Goal: Task Accomplishment & Management: Manage account settings

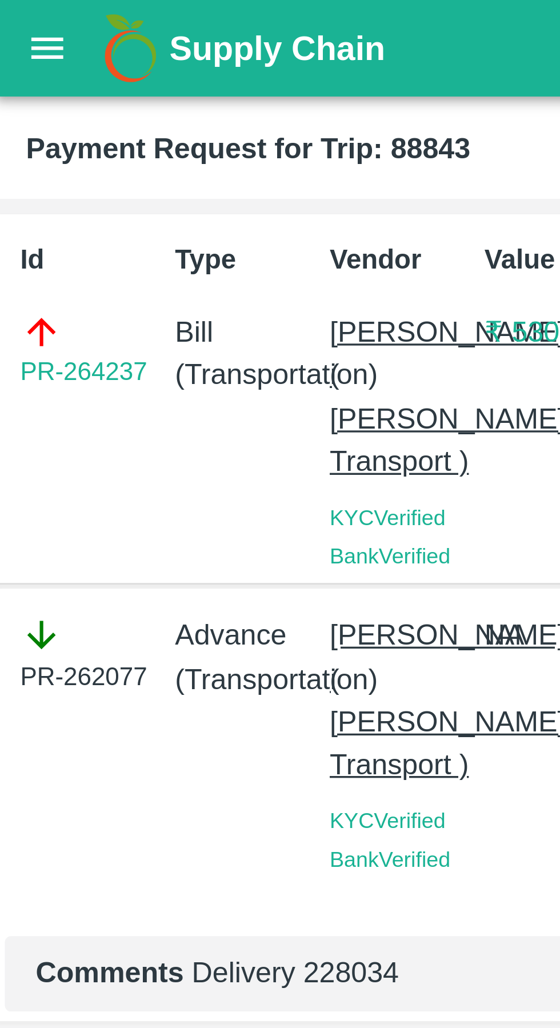
click at [16, 17] on icon "open drawer" at bounding box center [16, 14] width 10 height 6
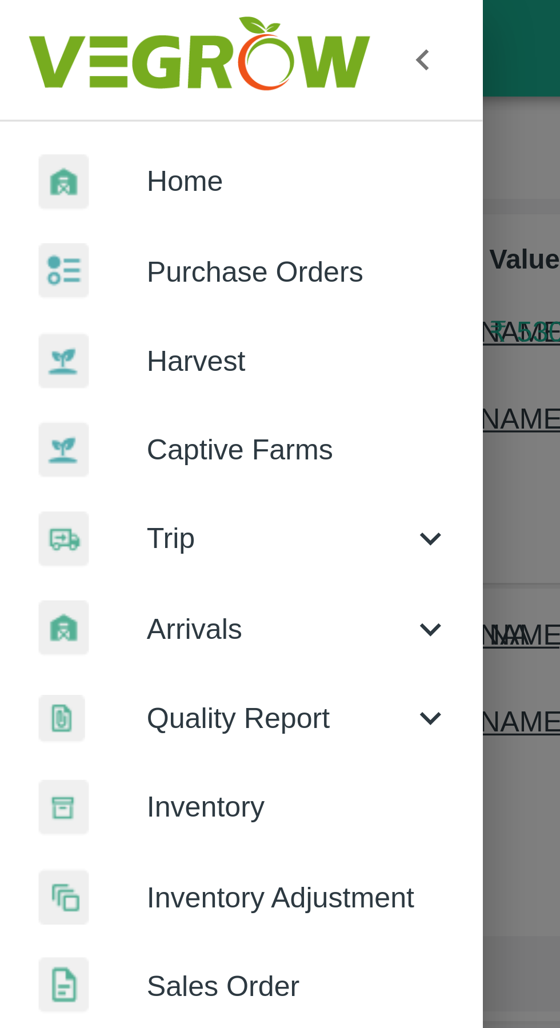
click at [49, 159] on span "Trip" at bounding box center [82, 159] width 78 height 13
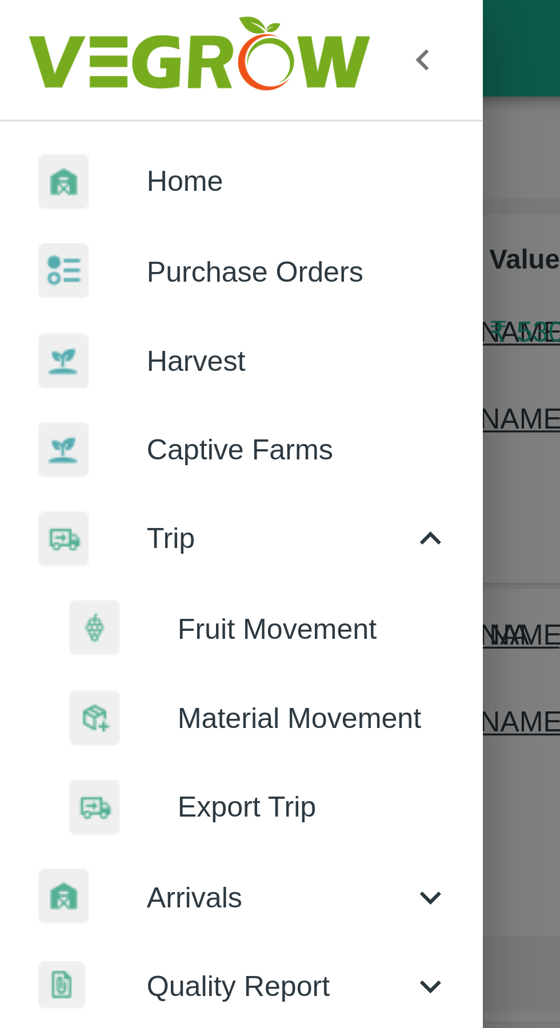
click at [71, 190] on span "Fruit Movement" at bounding box center [93, 186] width 81 height 13
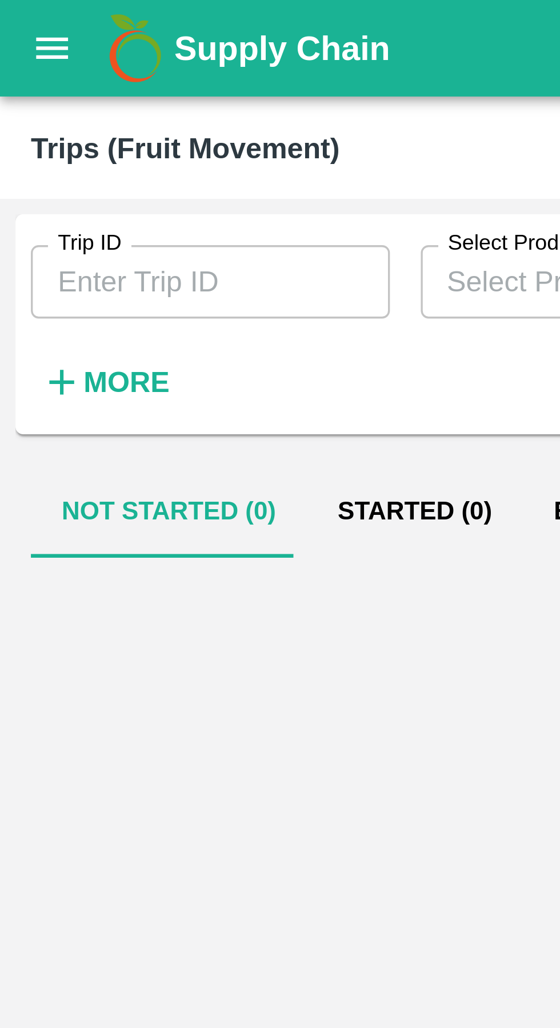
click at [43, 86] on input "Trip ID" at bounding box center [62, 84] width 106 height 22
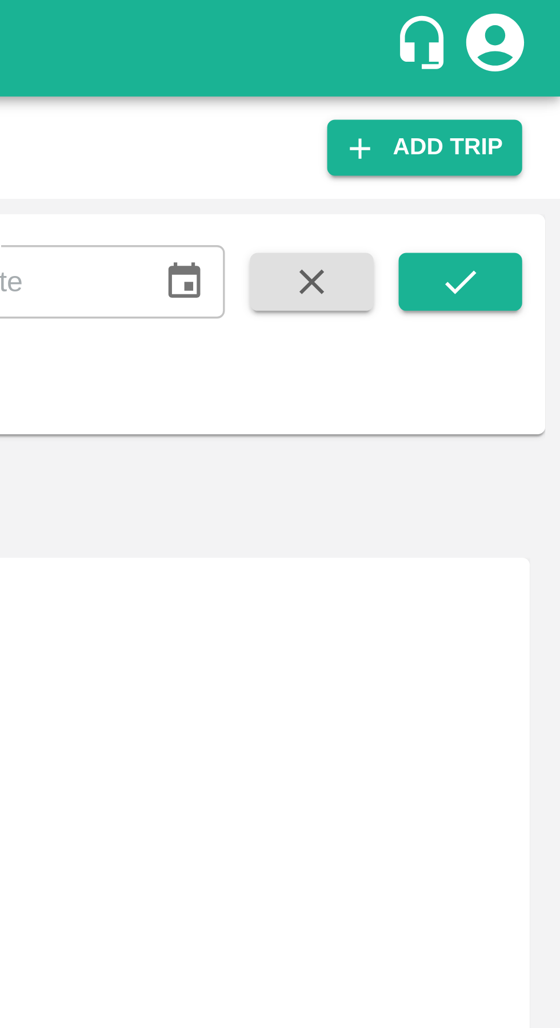
type input "89476"
click at [539, 83] on button "submit" at bounding box center [530, 83] width 37 height 17
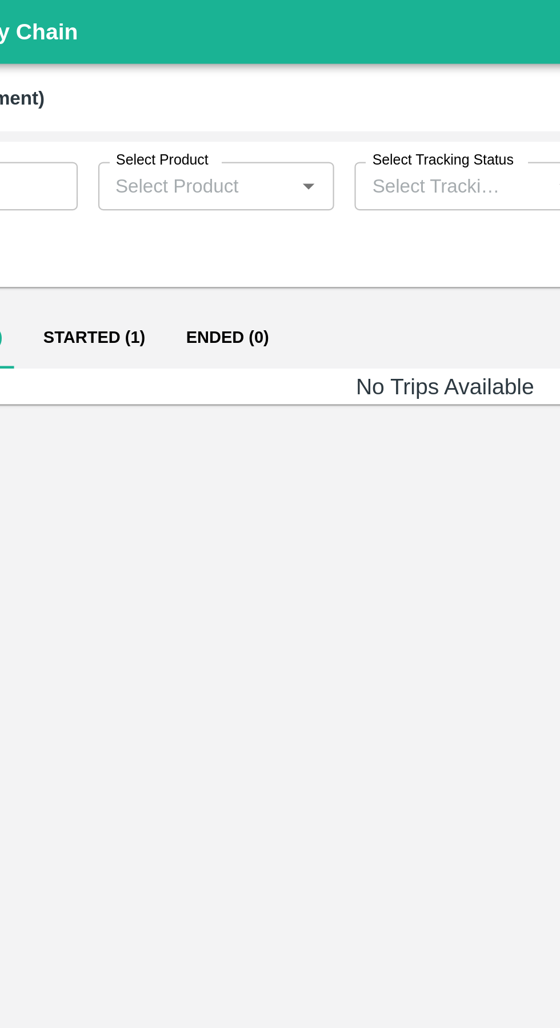
click at [115, 149] on button "Started (1)" at bounding box center [123, 151] width 64 height 27
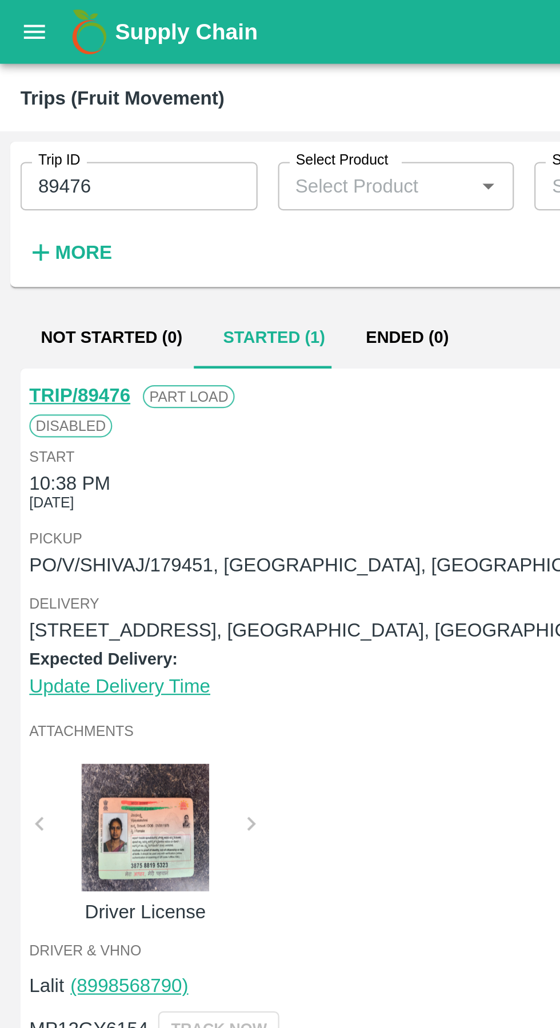
click at [26, 173] on link "TRIP/89476" at bounding box center [35, 177] width 45 height 9
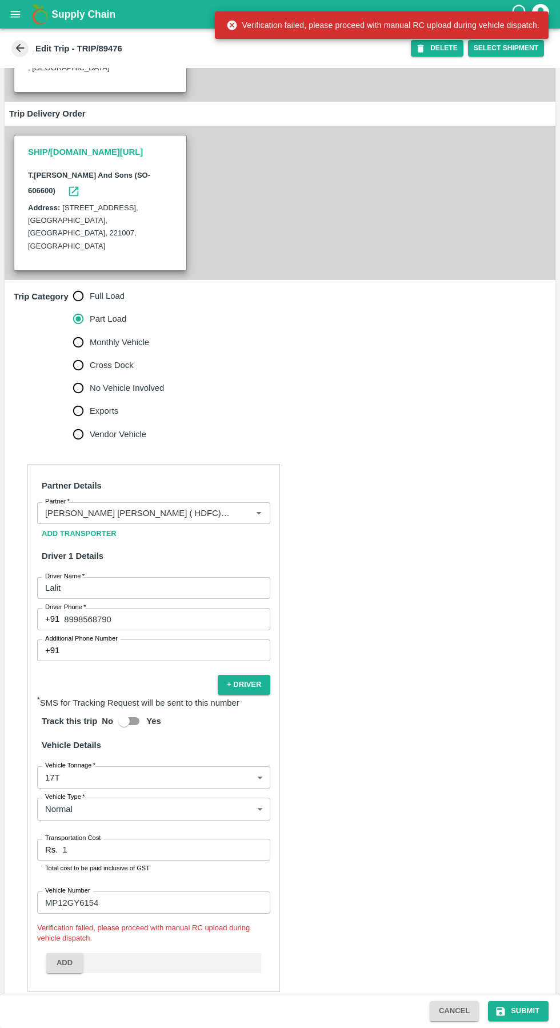
scroll to position [181, 0]
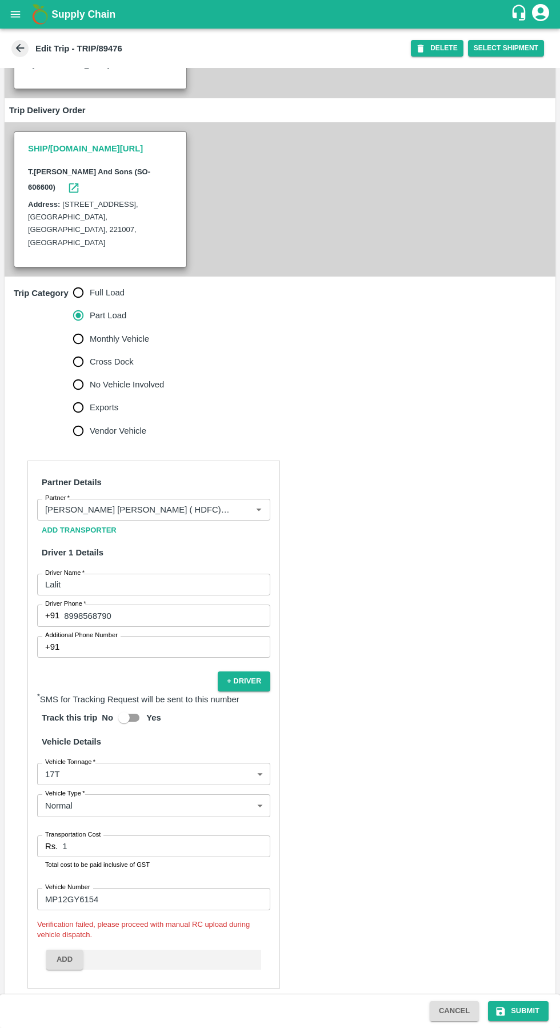
click at [192, 836] on input "1" at bounding box center [166, 847] width 208 height 22
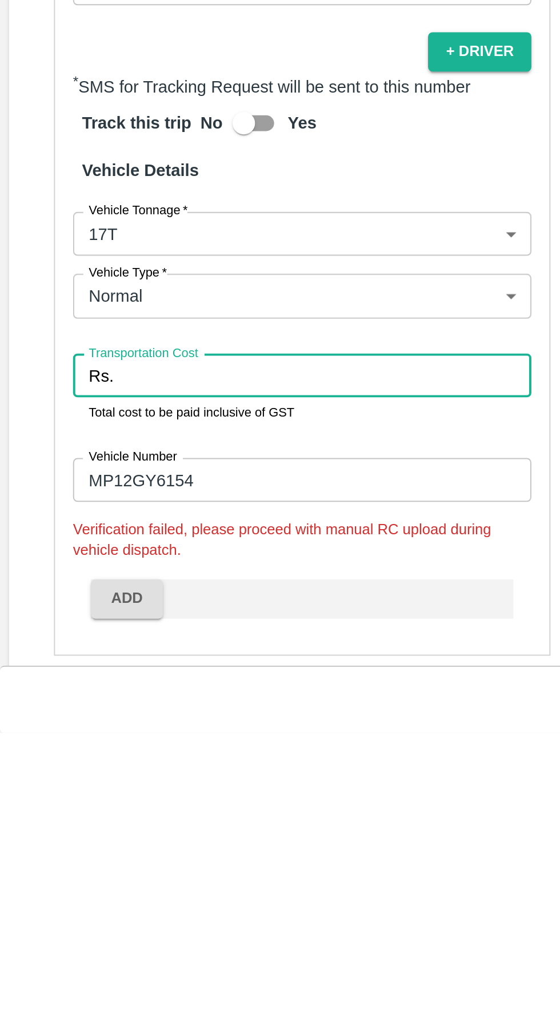
type input "9"
type input "29735"
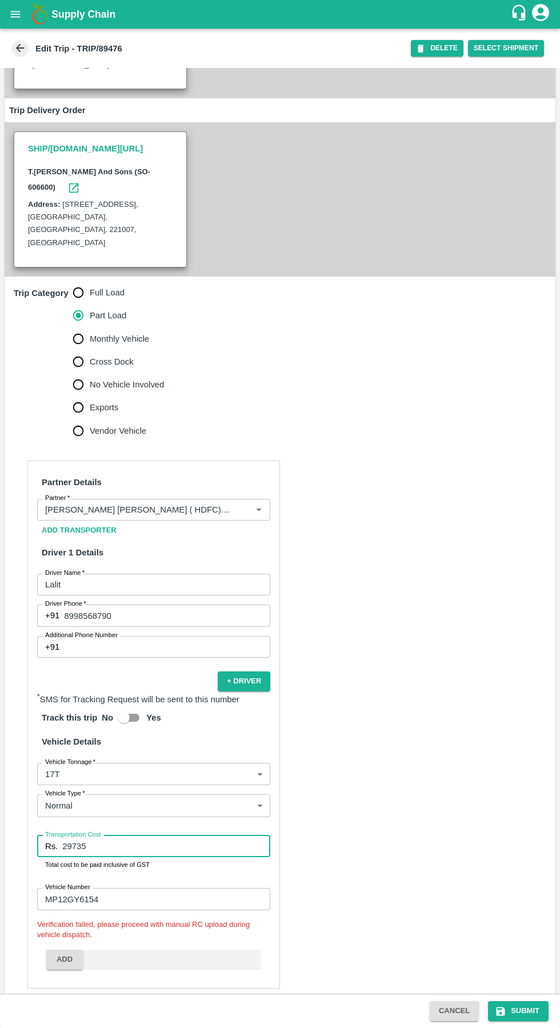
click at [515, 1010] on button "Submit" at bounding box center [518, 1012] width 61 height 20
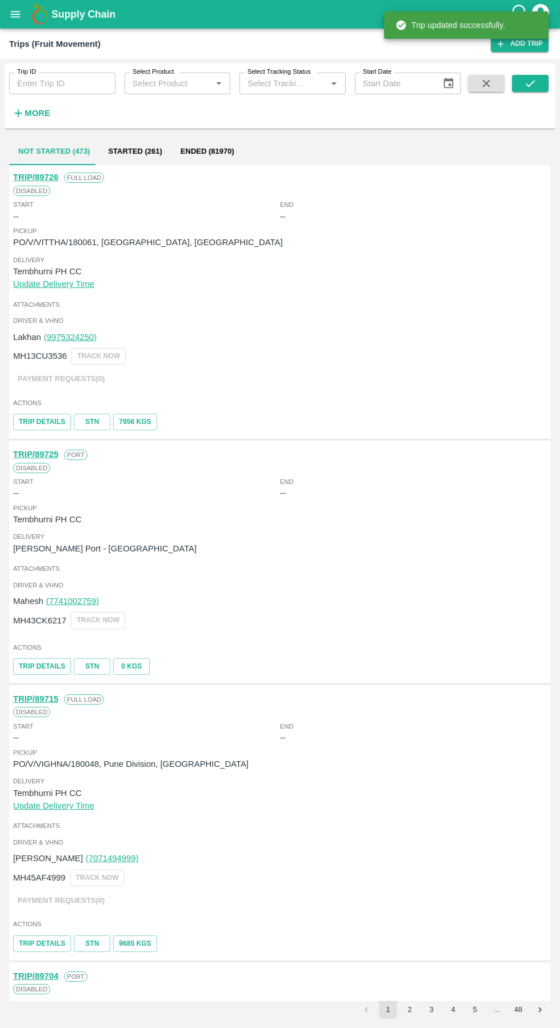
click at [65, 79] on input "Trip ID" at bounding box center [62, 84] width 106 height 22
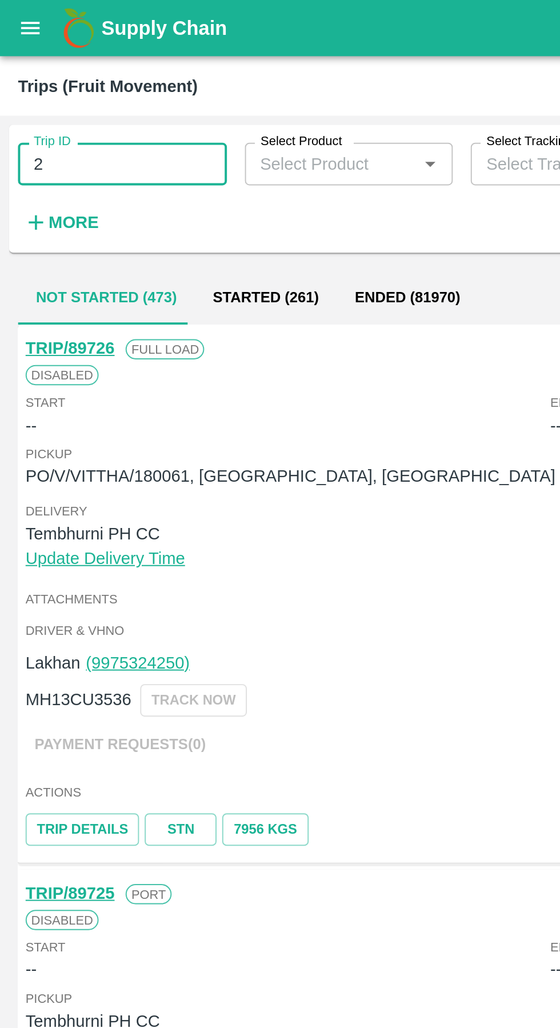
type input "2"
click at [55, 86] on input "89" at bounding box center [62, 84] width 106 height 22
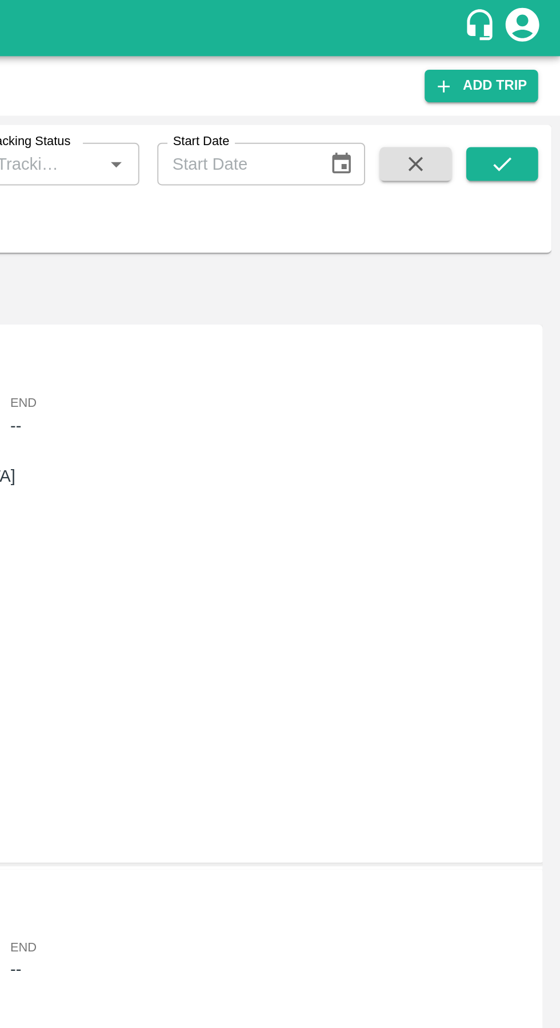
type input "89476"
click at [525, 83] on icon "submit" at bounding box center [530, 83] width 13 height 13
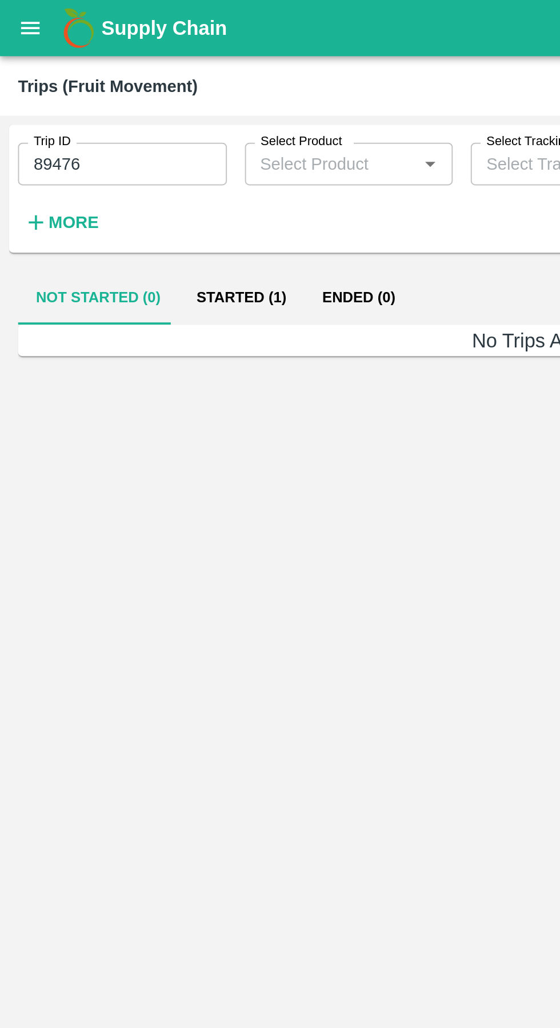
click at [118, 154] on button "Started (1)" at bounding box center [123, 151] width 64 height 27
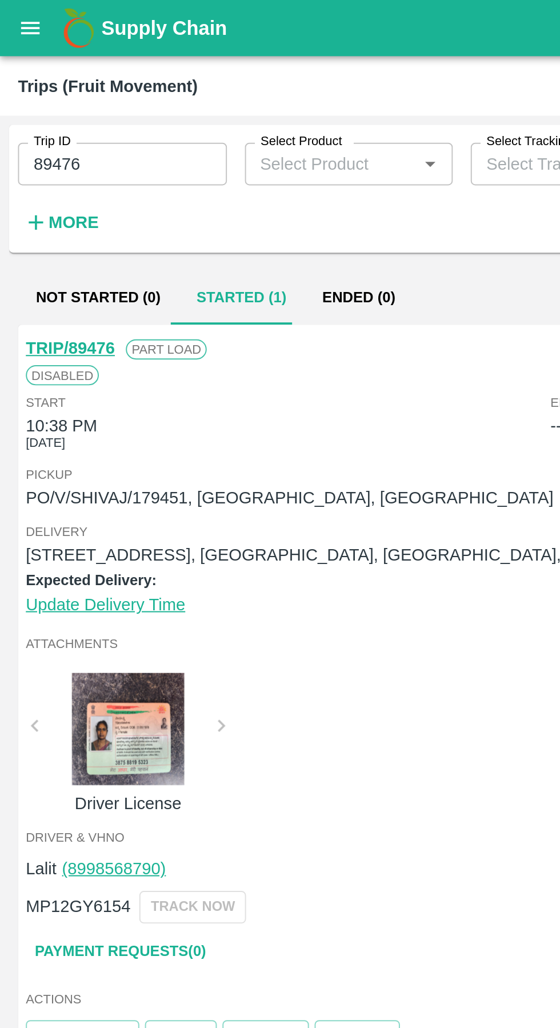
click at [18, 22] on button "open drawer" at bounding box center [15, 14] width 26 height 26
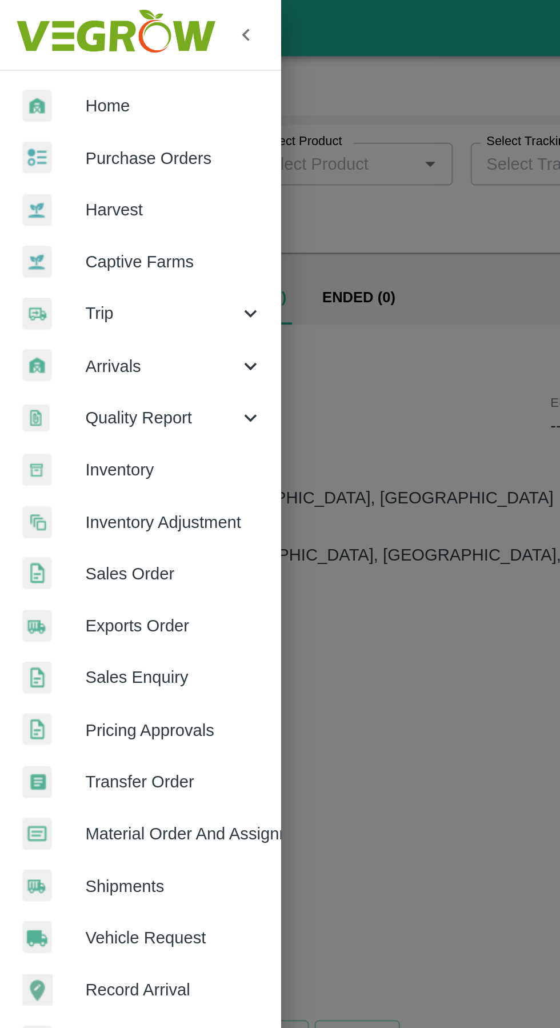
click at [47, 79] on span "Purchase Orders" at bounding box center [88, 80] width 90 height 13
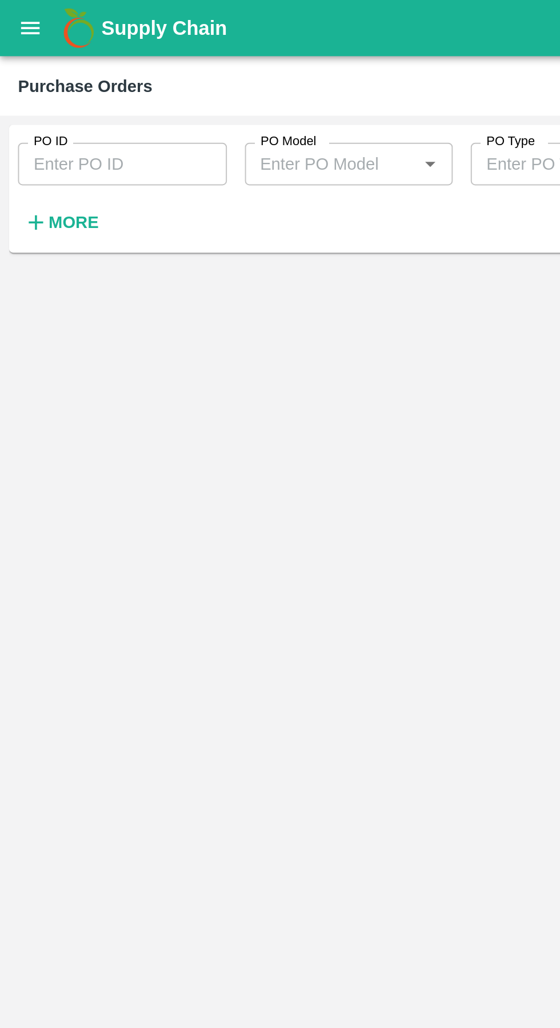
click at [42, 81] on input "PO ID" at bounding box center [62, 84] width 106 height 22
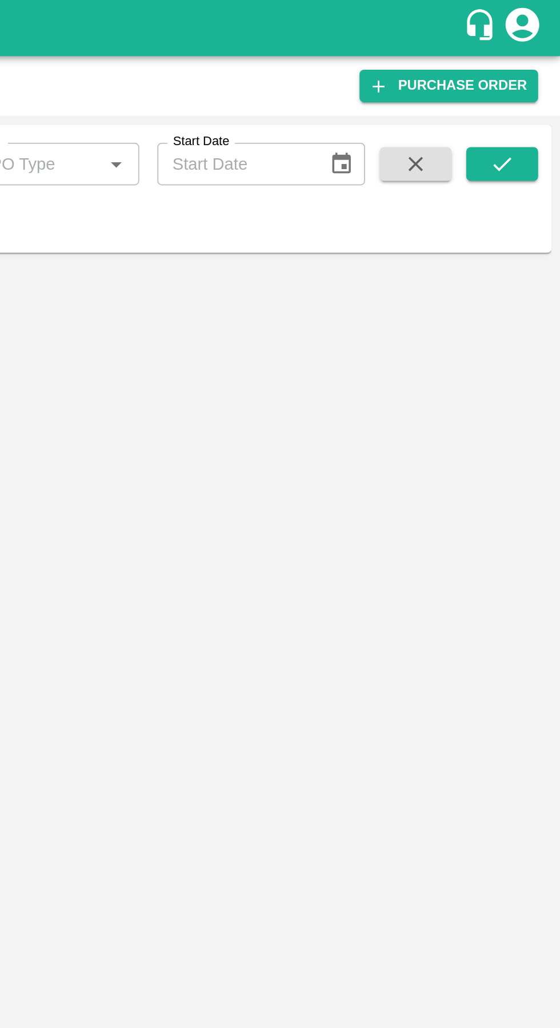
type input "179451"
click at [527, 82] on icon "submit" at bounding box center [530, 83] width 13 height 13
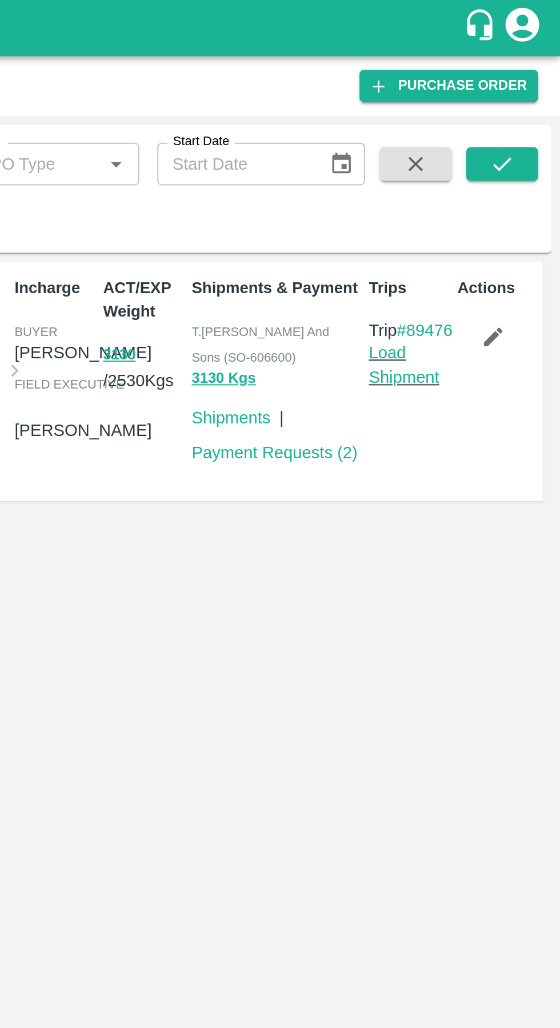
click at [476, 197] on link "Load Shipment" at bounding box center [481, 186] width 36 height 22
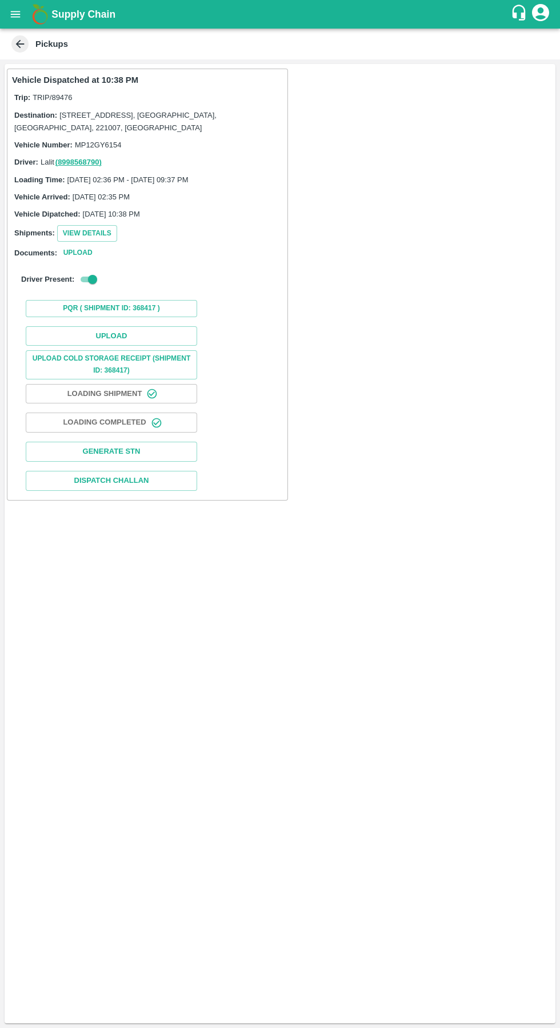
click at [99, 336] on button "Upload" at bounding box center [112, 336] width 172 height 20
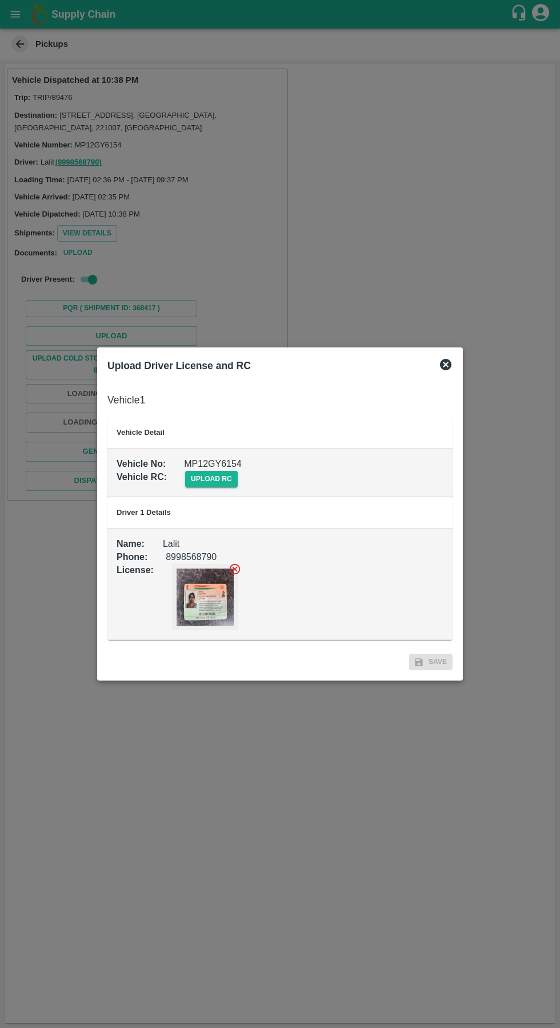
click at [196, 480] on span "upload rc" at bounding box center [211, 479] width 53 height 17
click at [0, 0] on input "upload rc" at bounding box center [0, 0] width 0 height 0
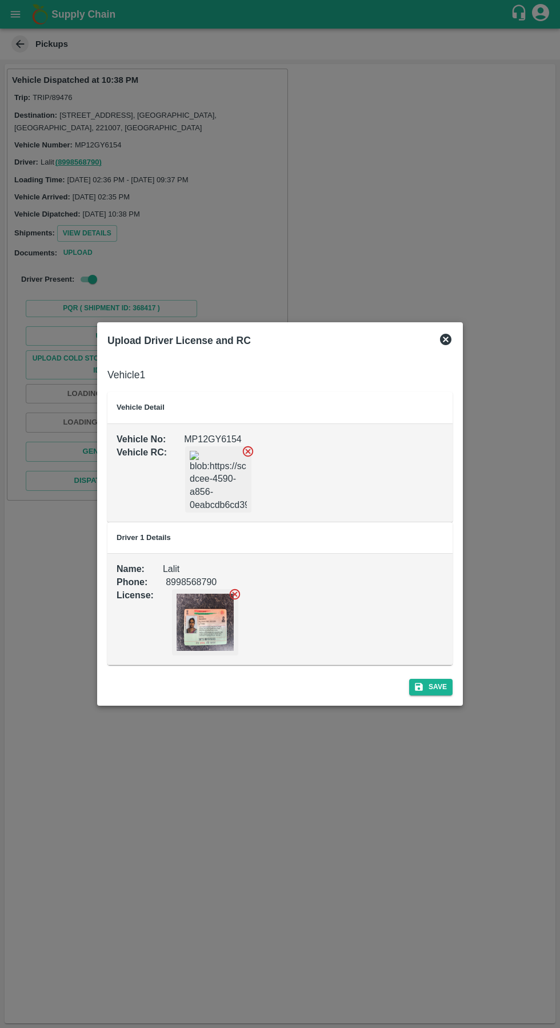
click at [442, 692] on button "Save" at bounding box center [430, 687] width 43 height 17
